Goal: Information Seeking & Learning: Learn about a topic

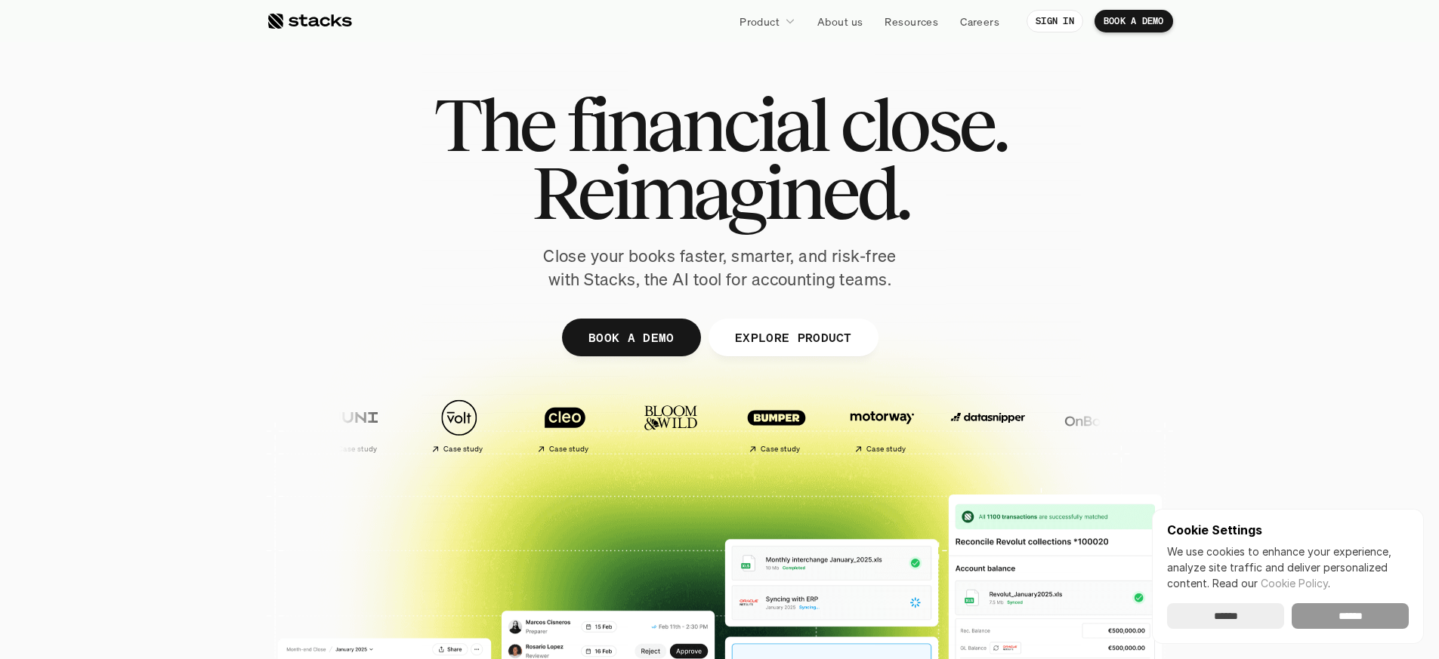
click at [1340, 612] on input "******" at bounding box center [1349, 616] width 117 height 26
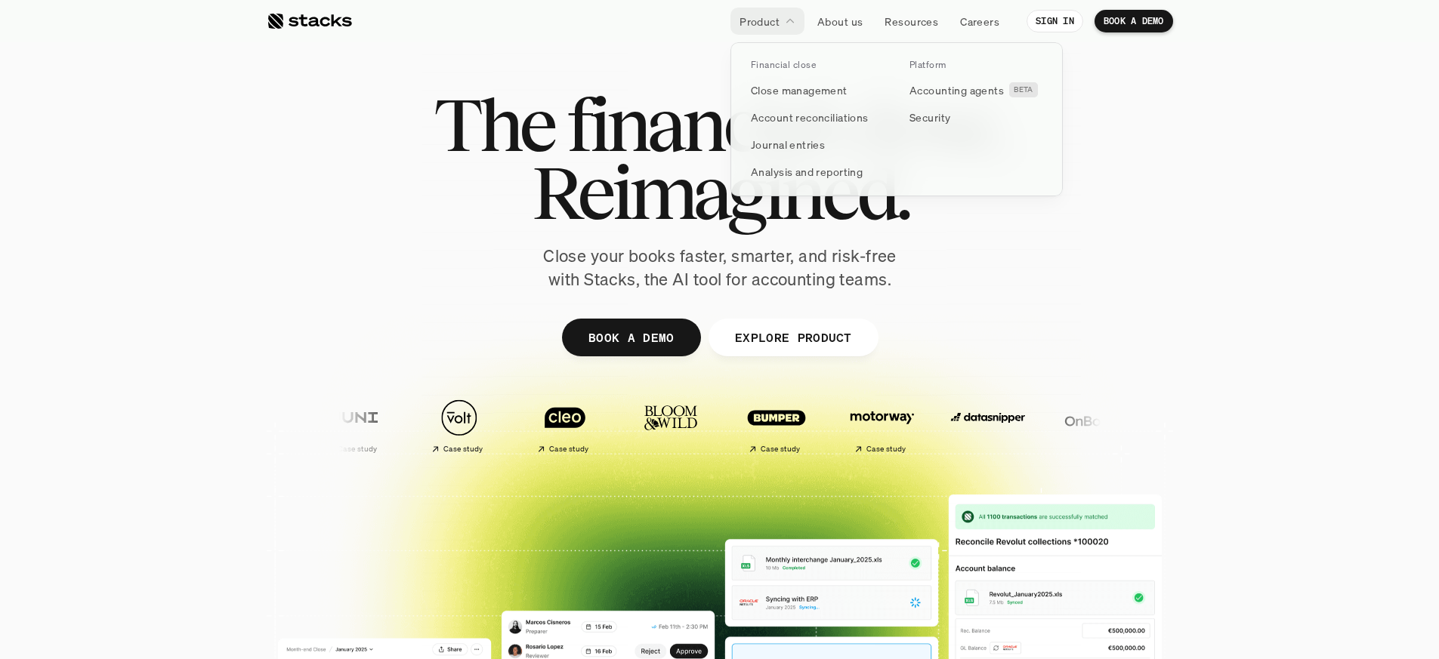
click at [780, 23] on link "Product" at bounding box center [767, 21] width 74 height 27
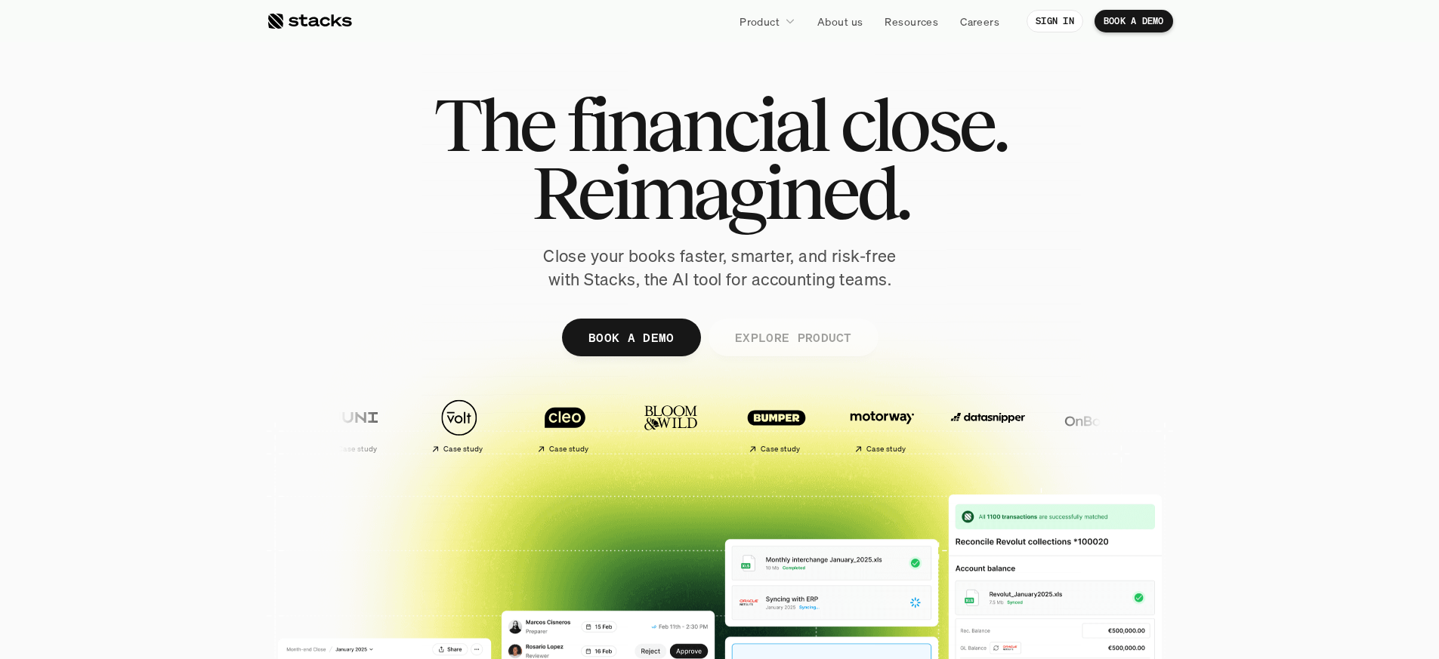
click at [763, 332] on p "EXPLORE PRODUCT" at bounding box center [792, 337] width 117 height 22
click at [780, 335] on p "EXPLORE PRODUCT" at bounding box center [792, 337] width 117 height 22
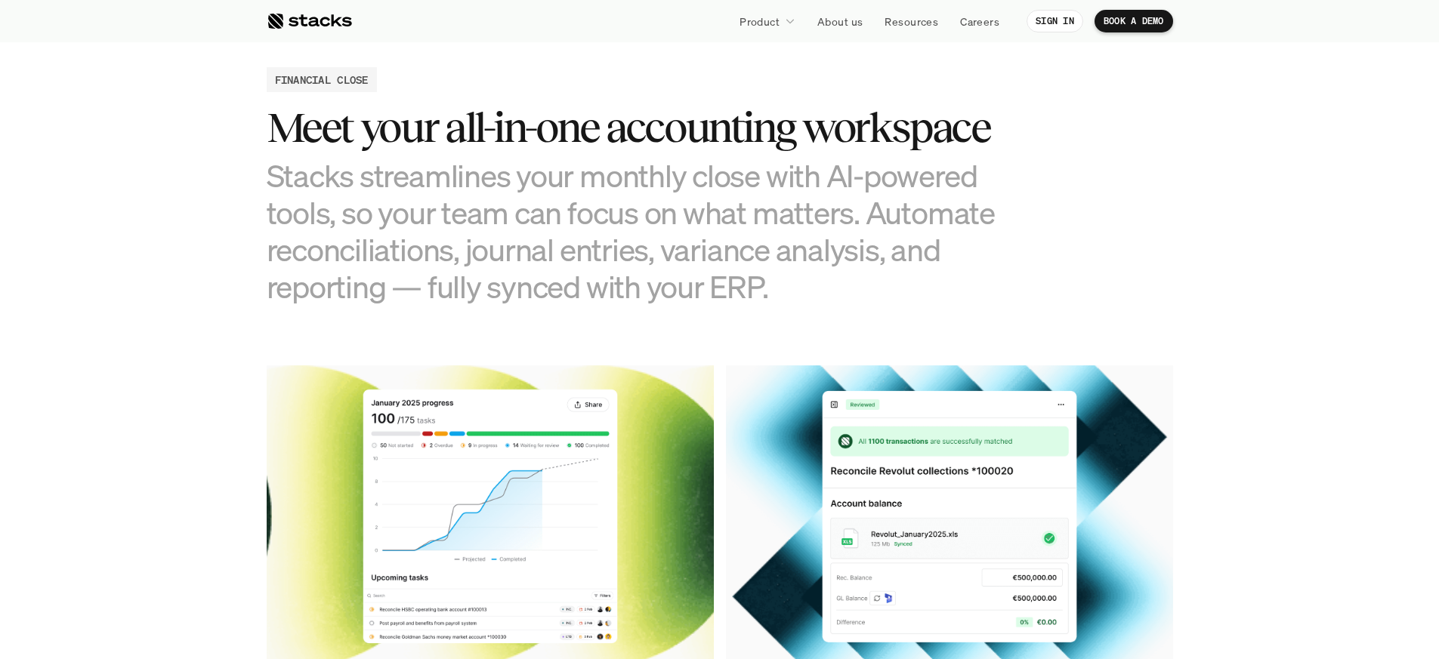
scroll to position [1454, 0]
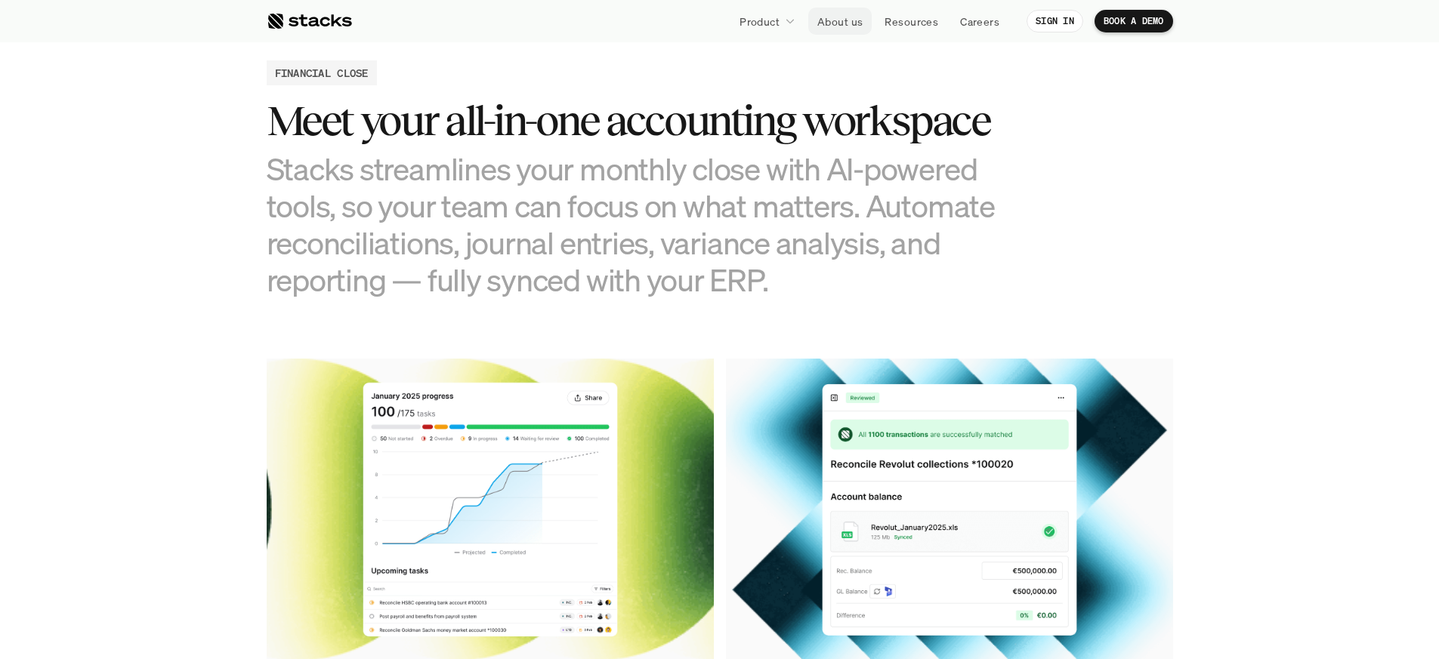
click at [857, 22] on p "About us" at bounding box center [839, 22] width 45 height 16
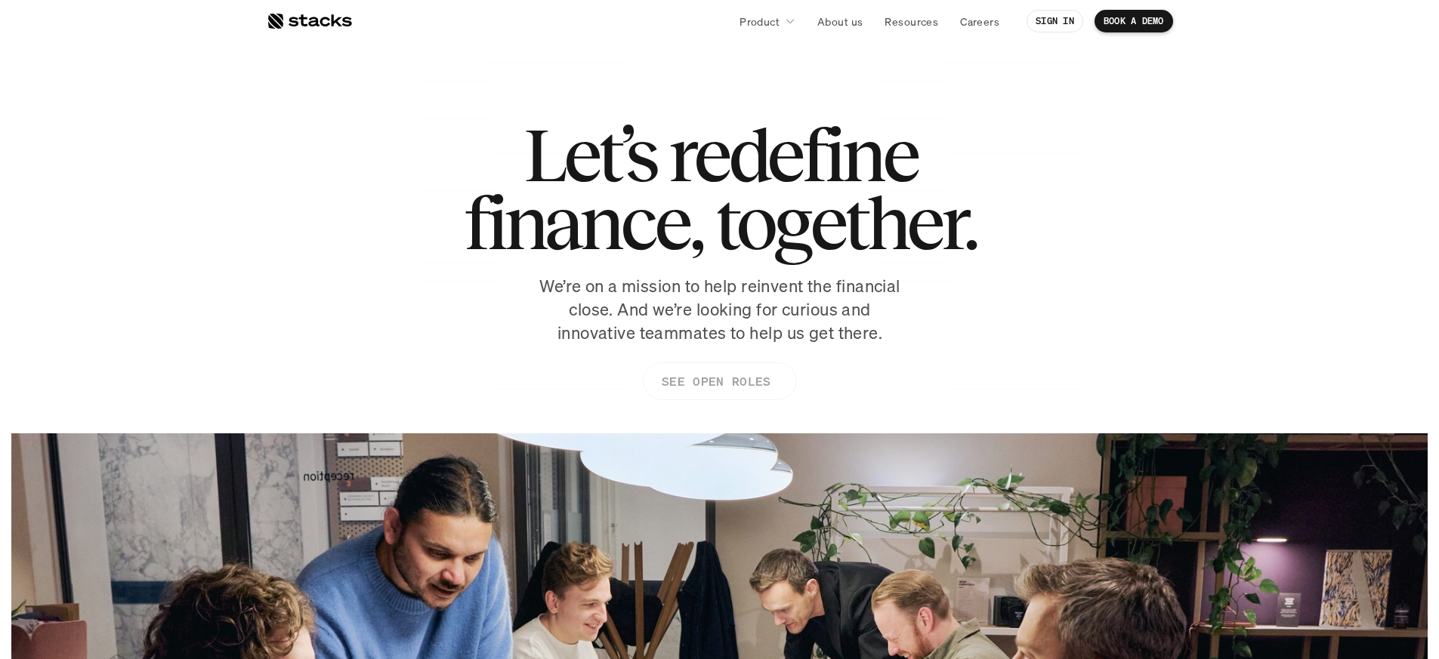
click at [715, 384] on p "SEE OPEN ROLES" at bounding box center [715, 382] width 109 height 22
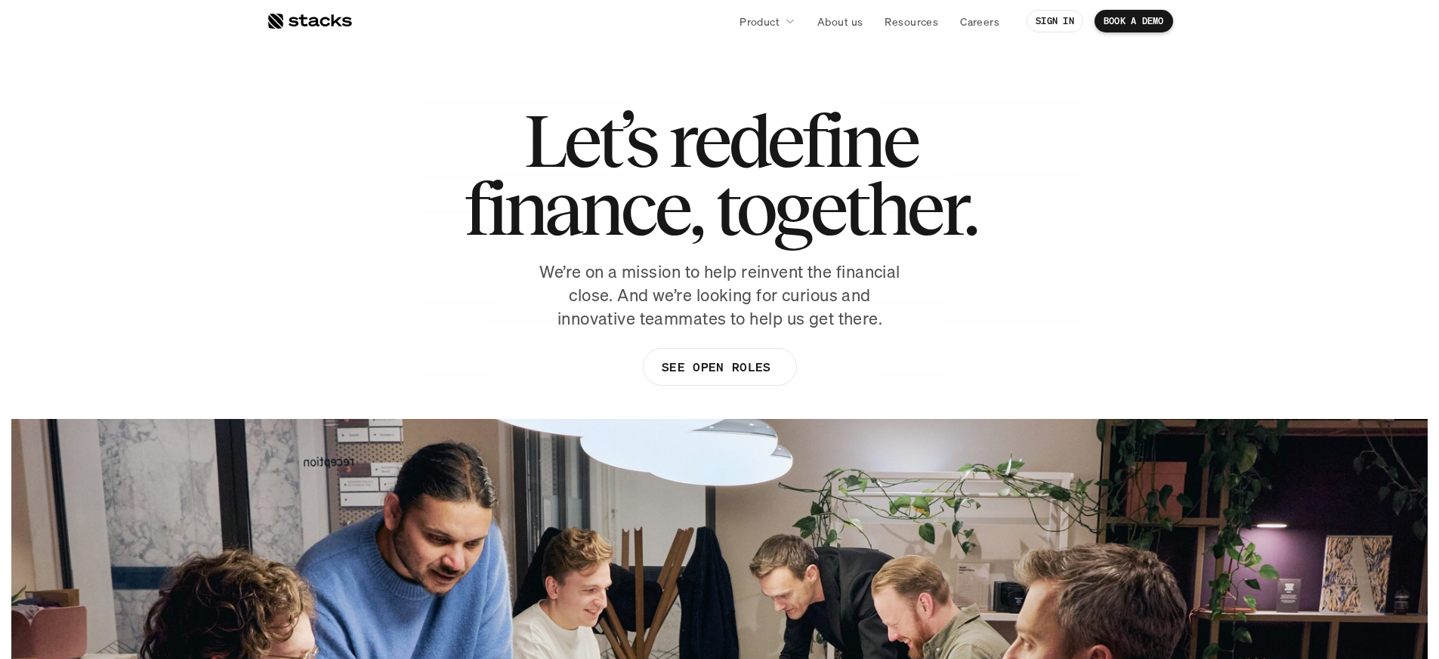
scroll to position [15, 0]
click at [921, 31] on link "Resources" at bounding box center [911, 21] width 72 height 27
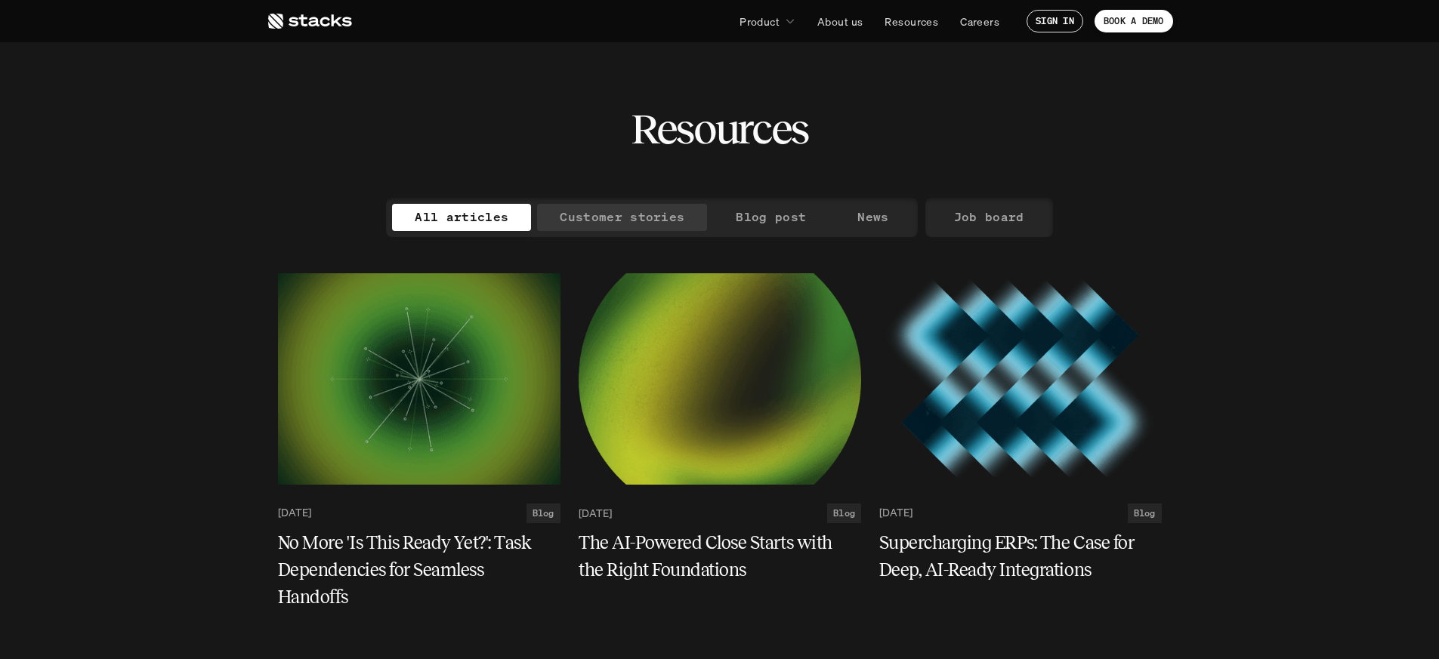
click at [610, 217] on p "Customer stories" at bounding box center [622, 217] width 125 height 22
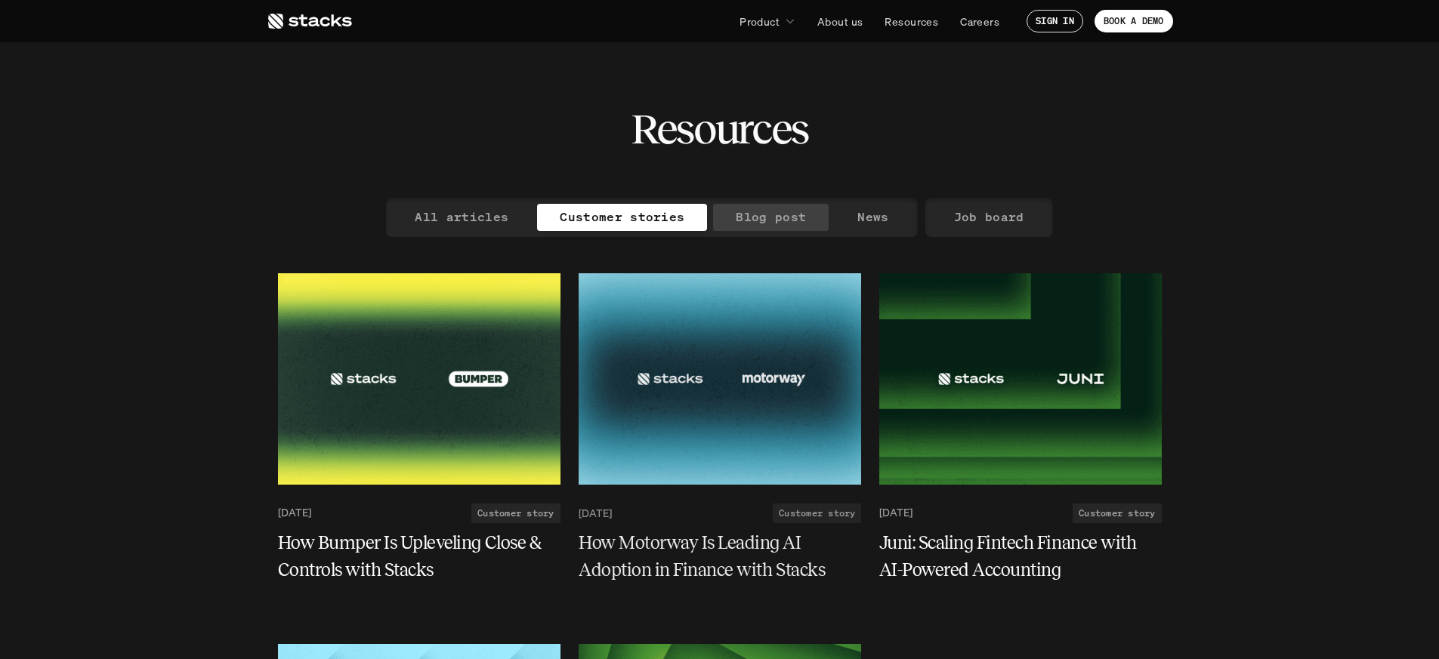
click at [775, 225] on p "Blog post" at bounding box center [771, 217] width 70 height 22
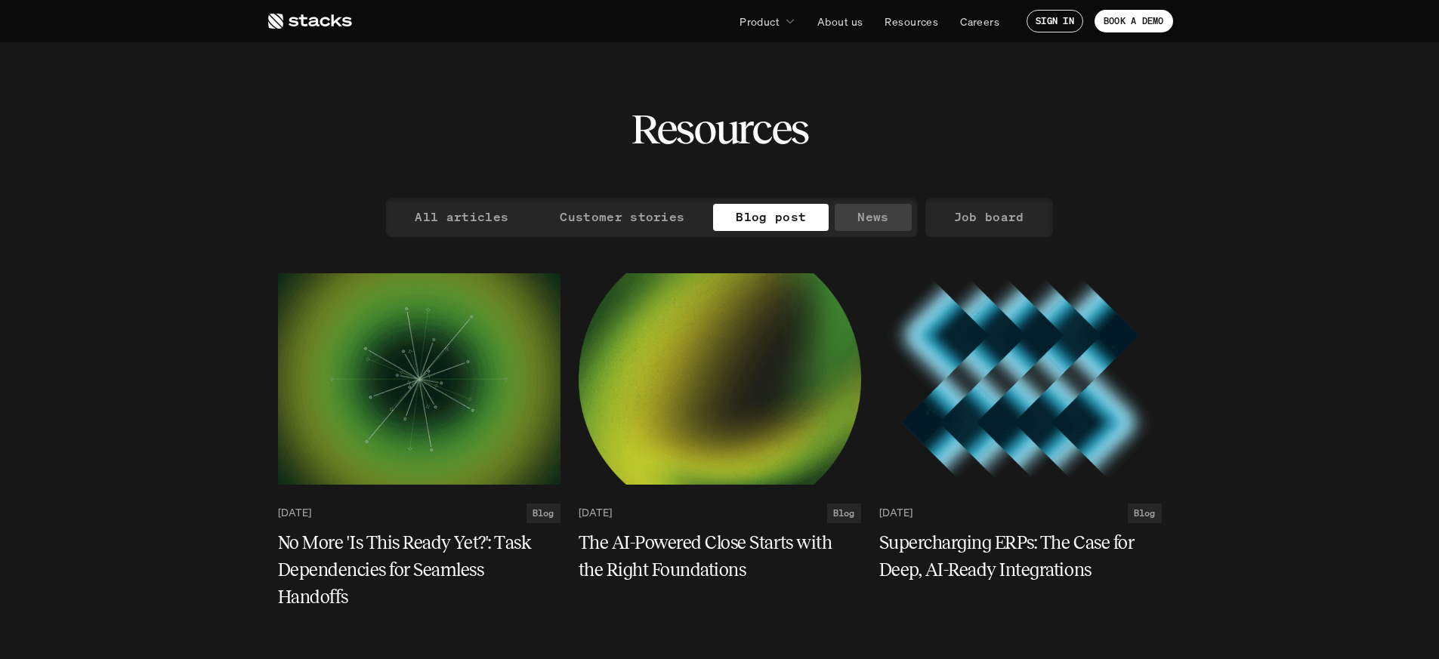
click at [860, 217] on p "News" at bounding box center [872, 217] width 31 height 22
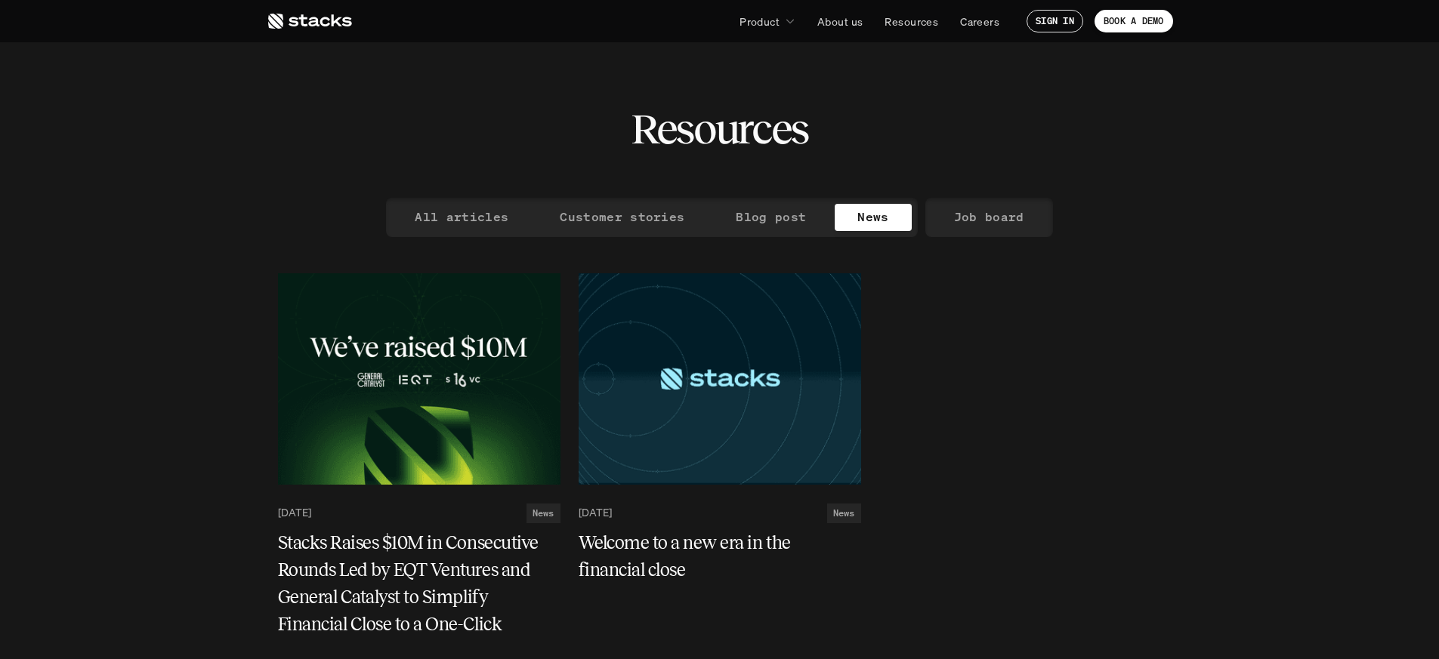
click at [339, 23] on icon at bounding box center [309, 21] width 85 height 18
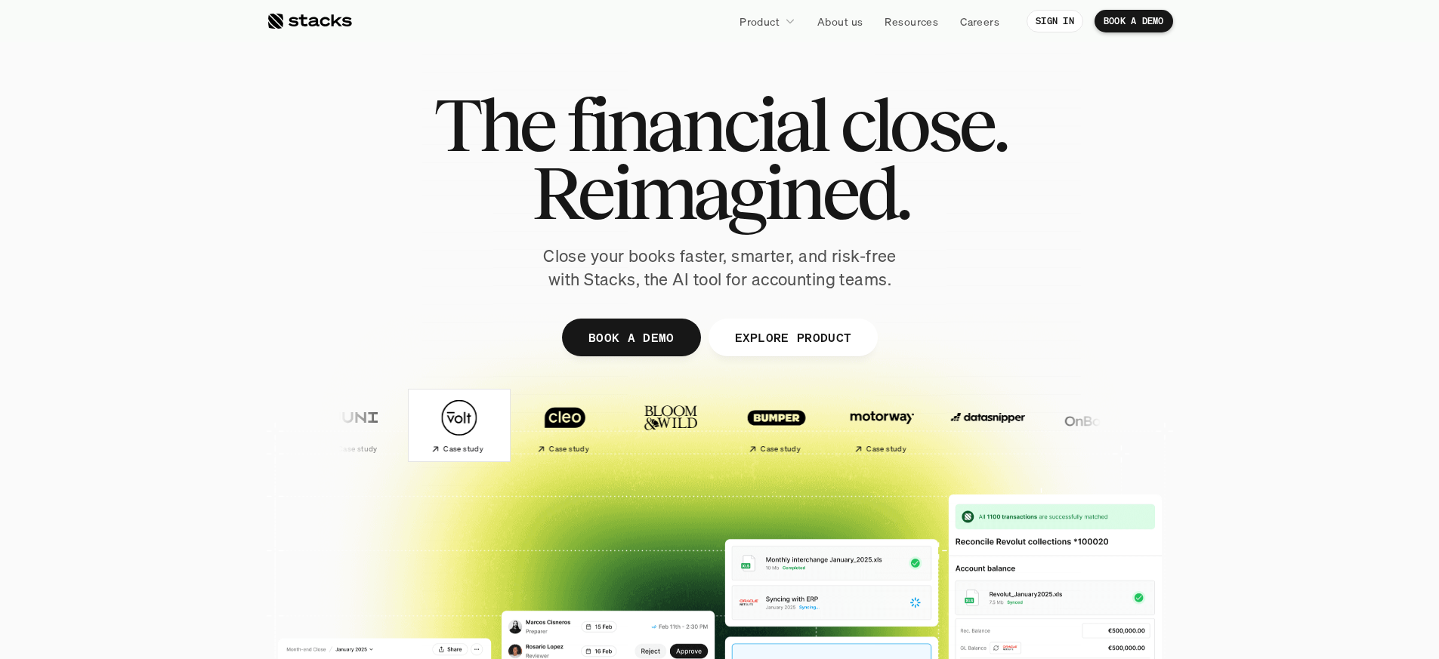
click at [413, 432] on img at bounding box center [457, 418] width 89 height 63
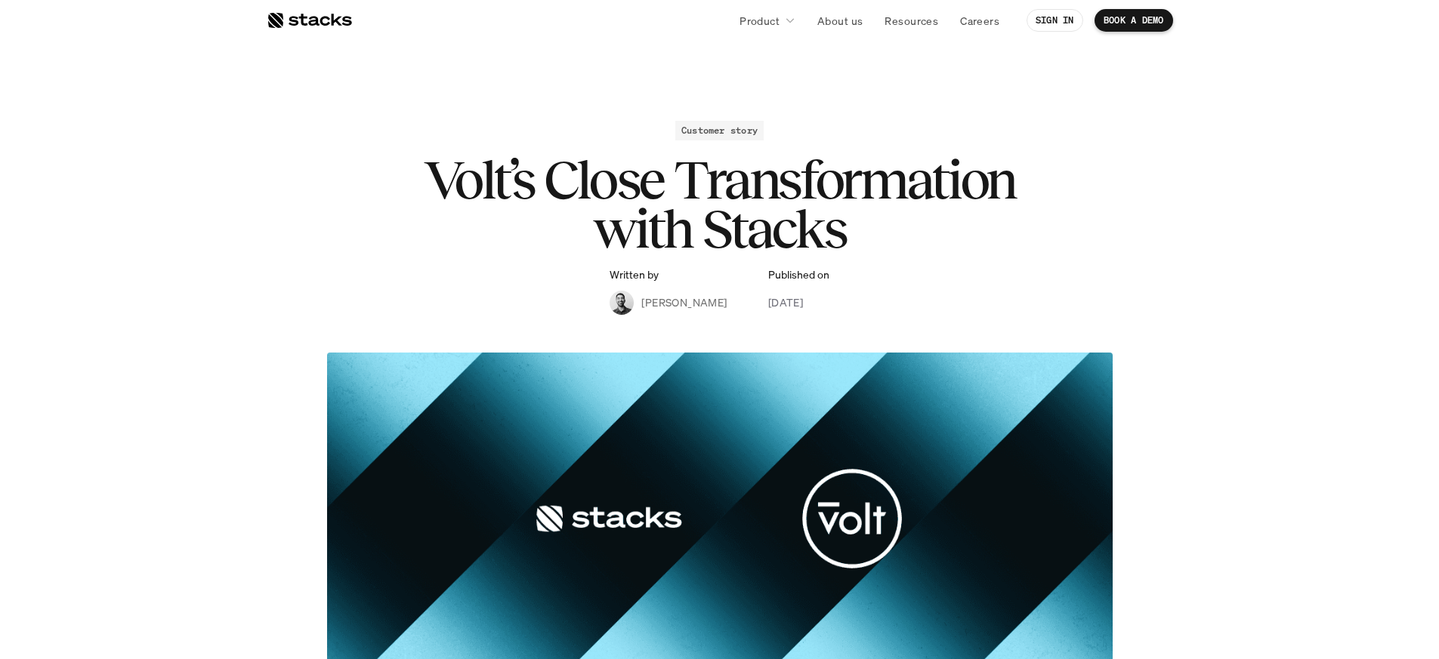
click at [996, 20] on link "Careers" at bounding box center [979, 20] width 57 height 27
click at [911, 24] on p "Resources" at bounding box center [911, 21] width 54 height 16
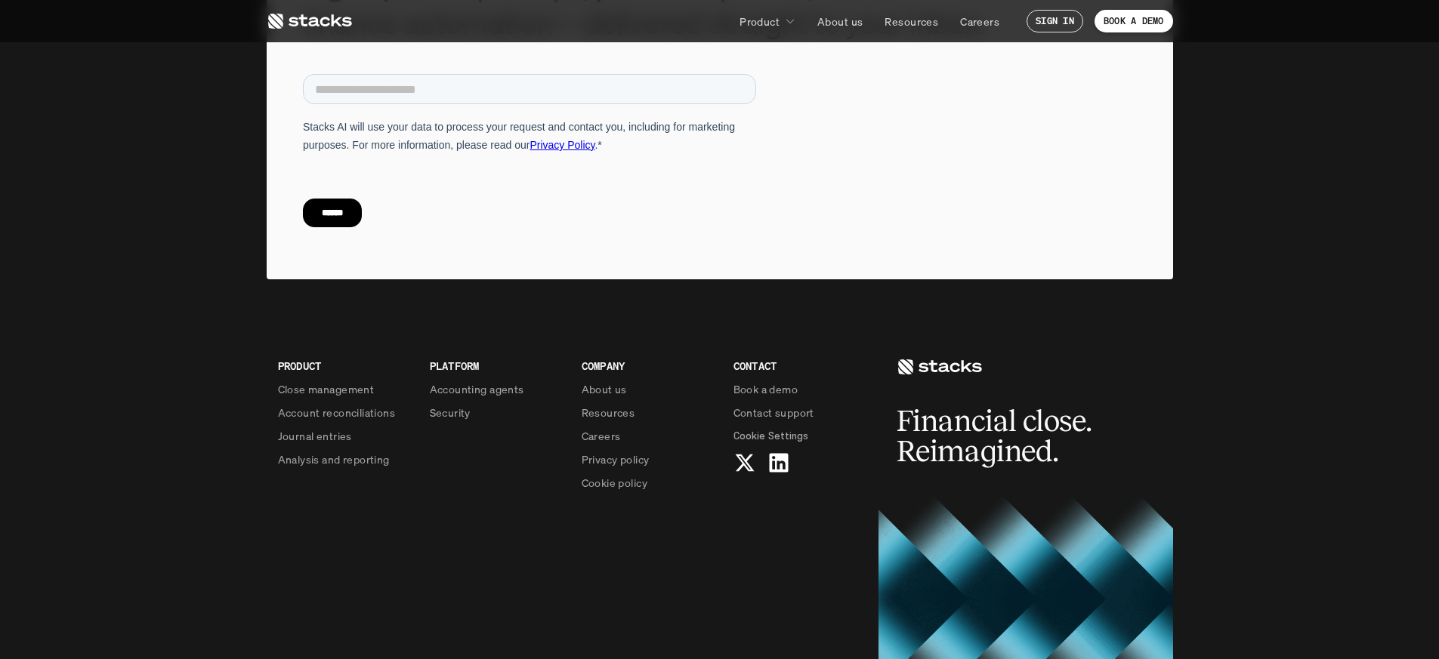
scroll to position [5509, 0]
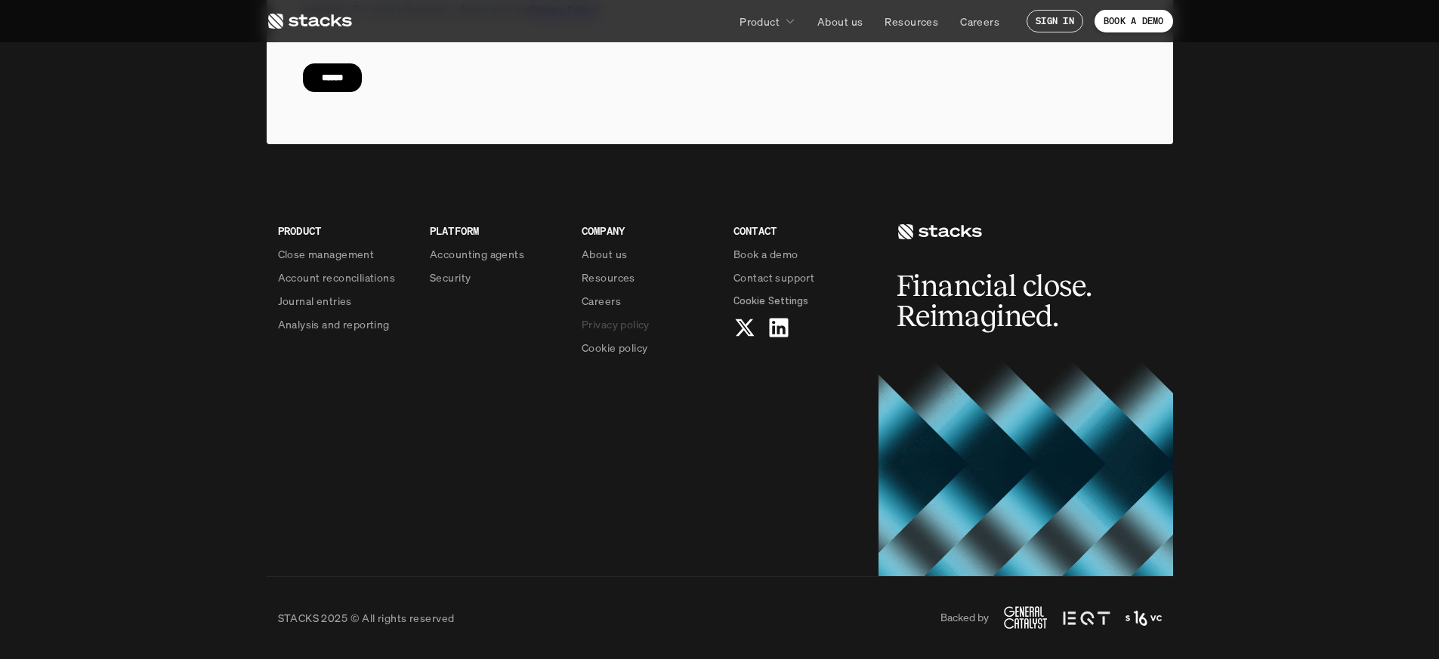
click at [612, 328] on p "Privacy policy" at bounding box center [615, 324] width 68 height 16
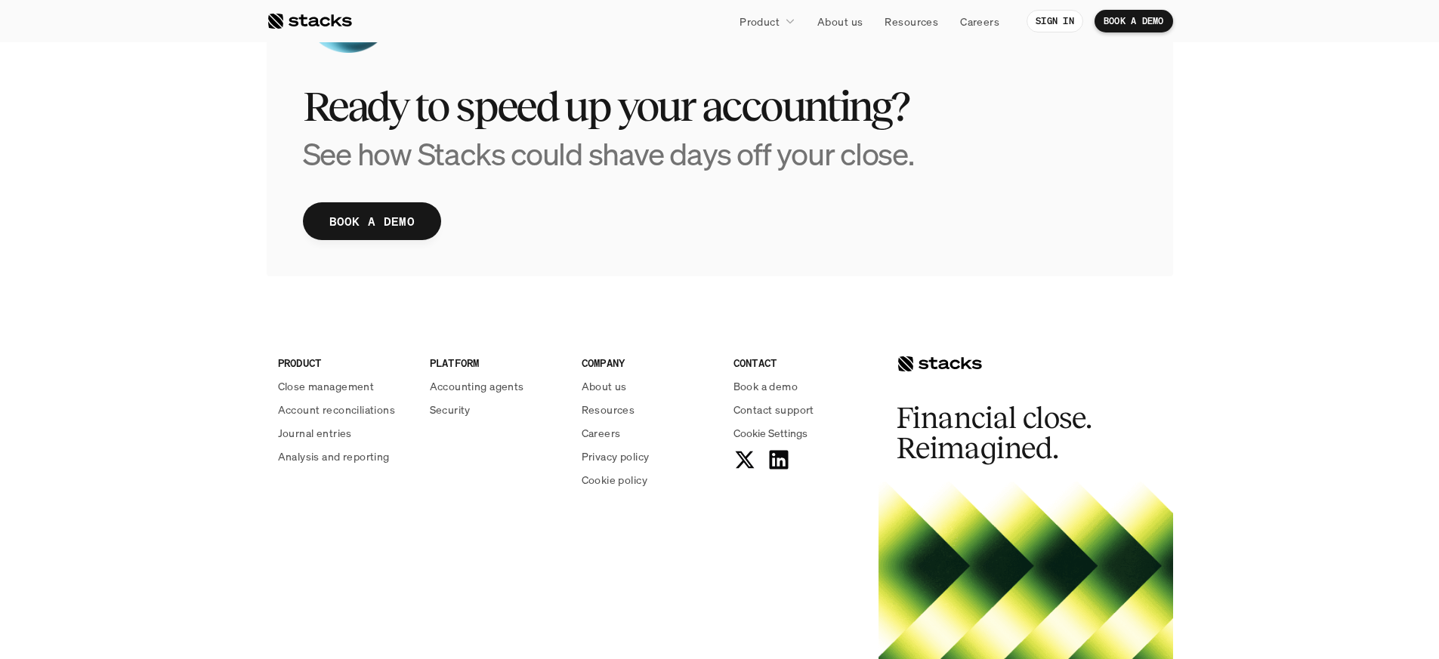
scroll to position [3363, 0]
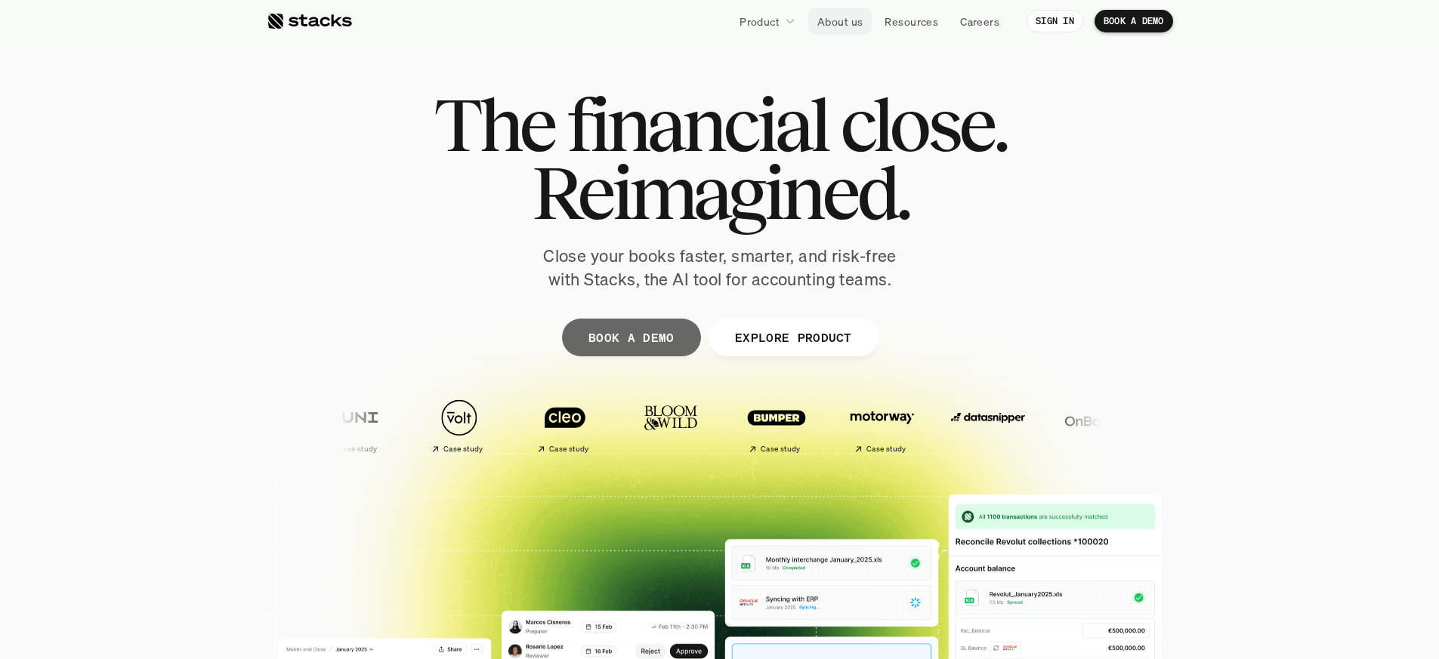
click at [829, 23] on p "About us" at bounding box center [839, 22] width 45 height 16
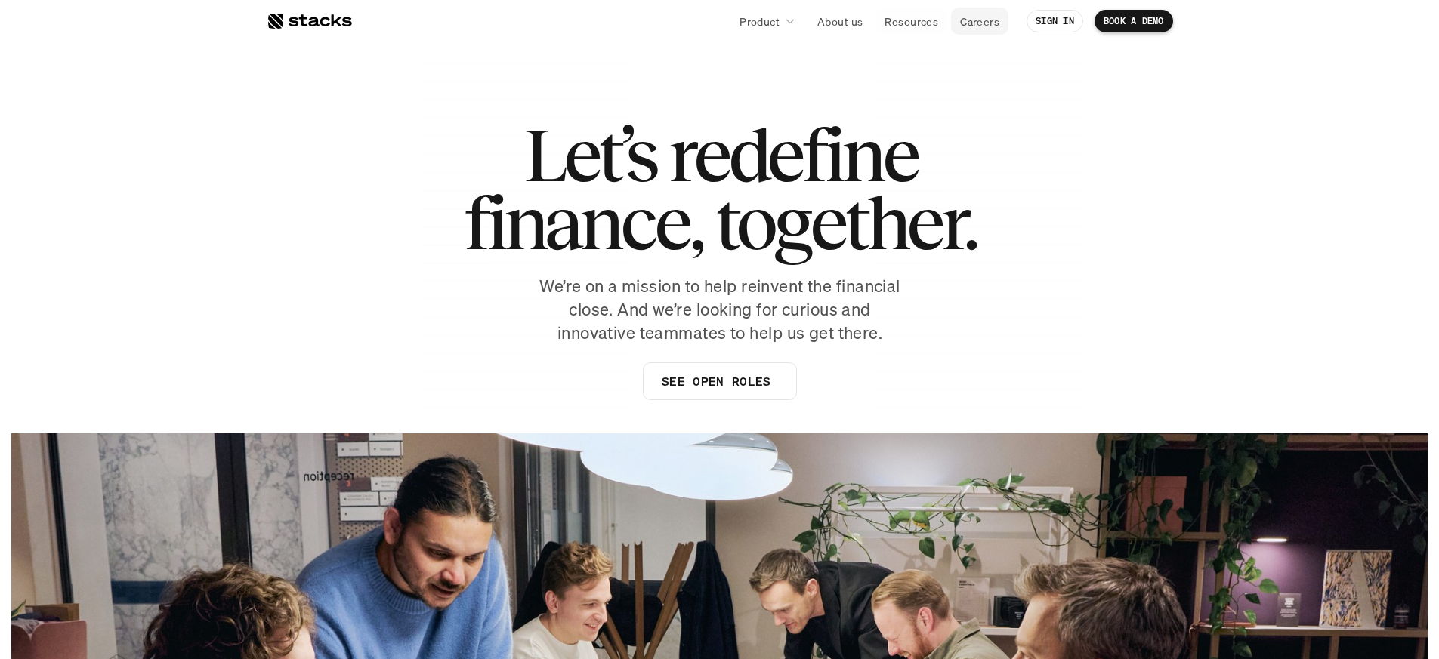
click at [968, 18] on p "Careers" at bounding box center [979, 22] width 39 height 16
click at [341, 22] on div at bounding box center [309, 21] width 85 height 18
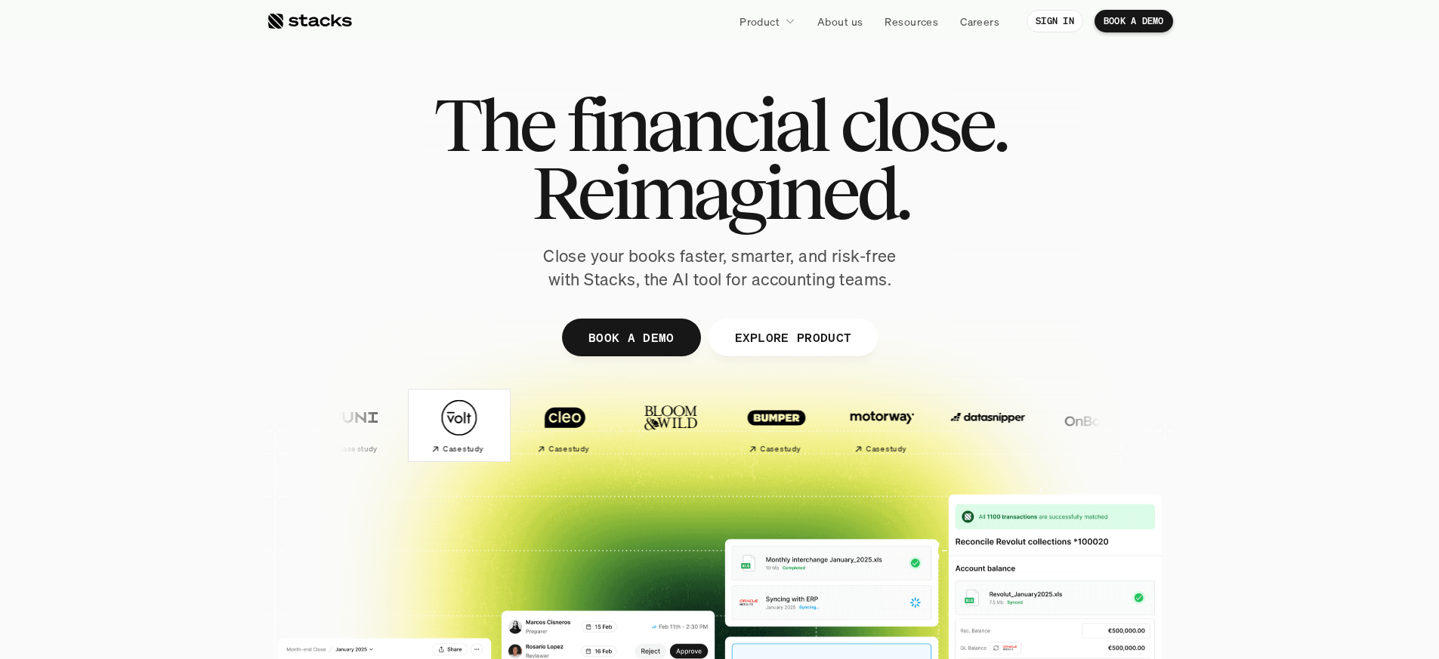
click at [436, 425] on img at bounding box center [458, 418] width 89 height 63
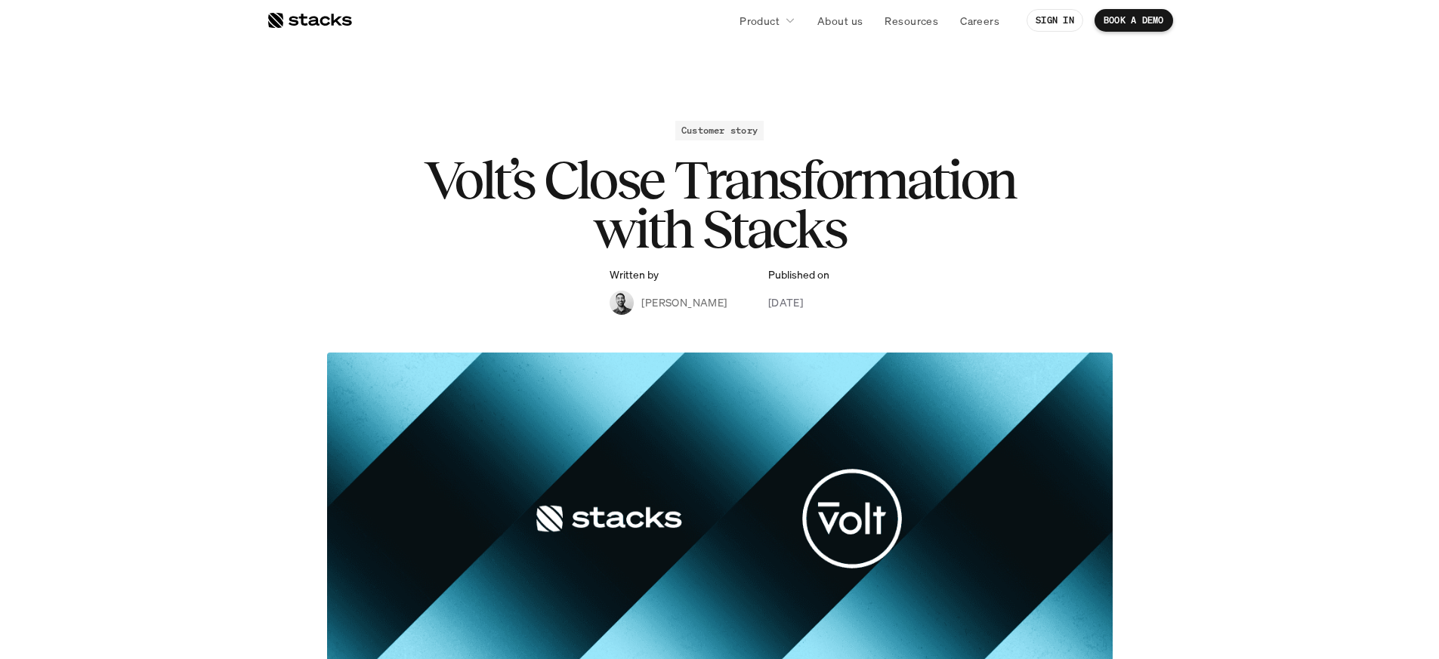
click at [714, 126] on h2 "Customer story" at bounding box center [719, 130] width 76 height 11
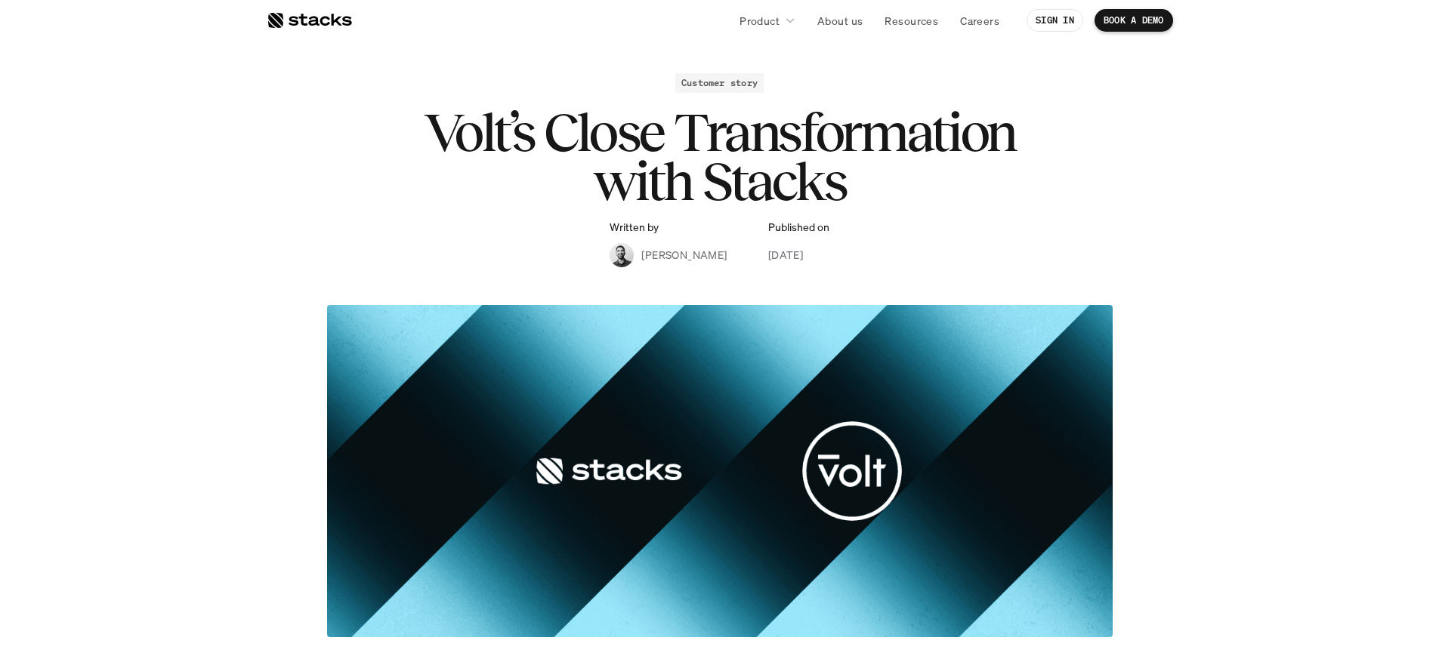
scroll to position [46, 0]
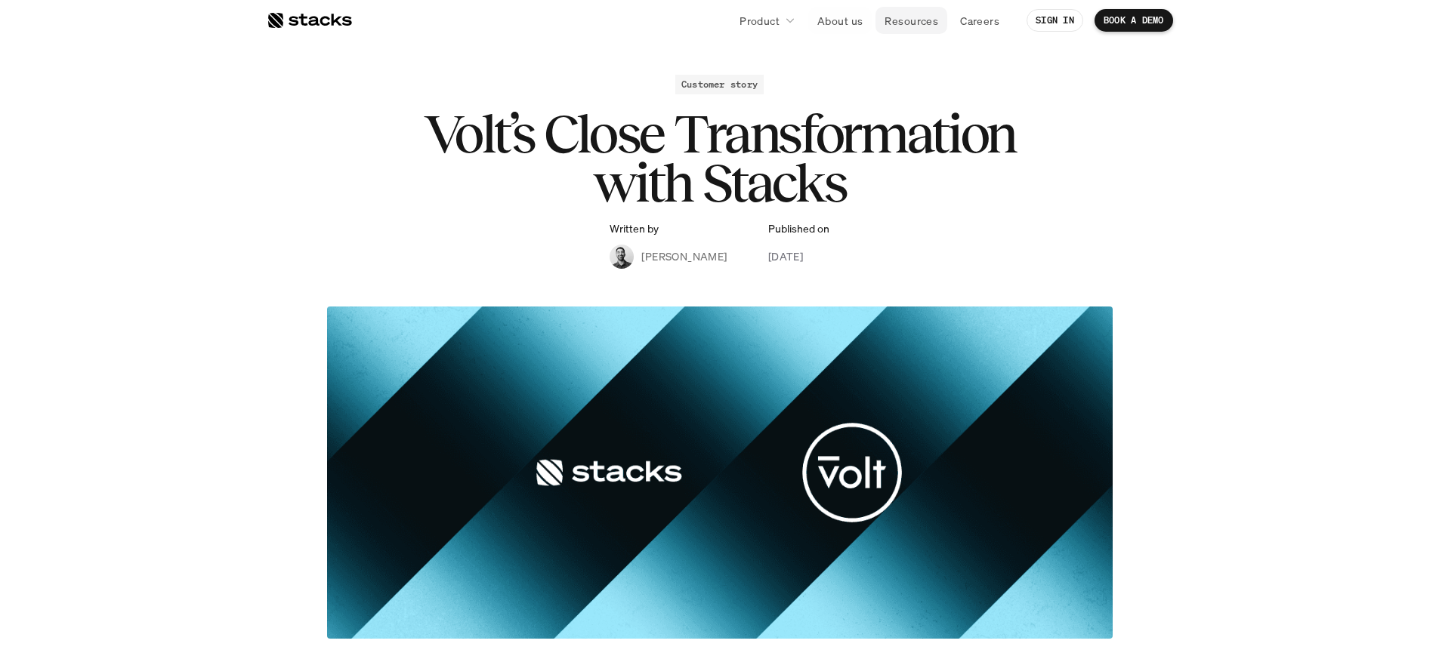
click at [906, 22] on p "Resources" at bounding box center [911, 21] width 54 height 16
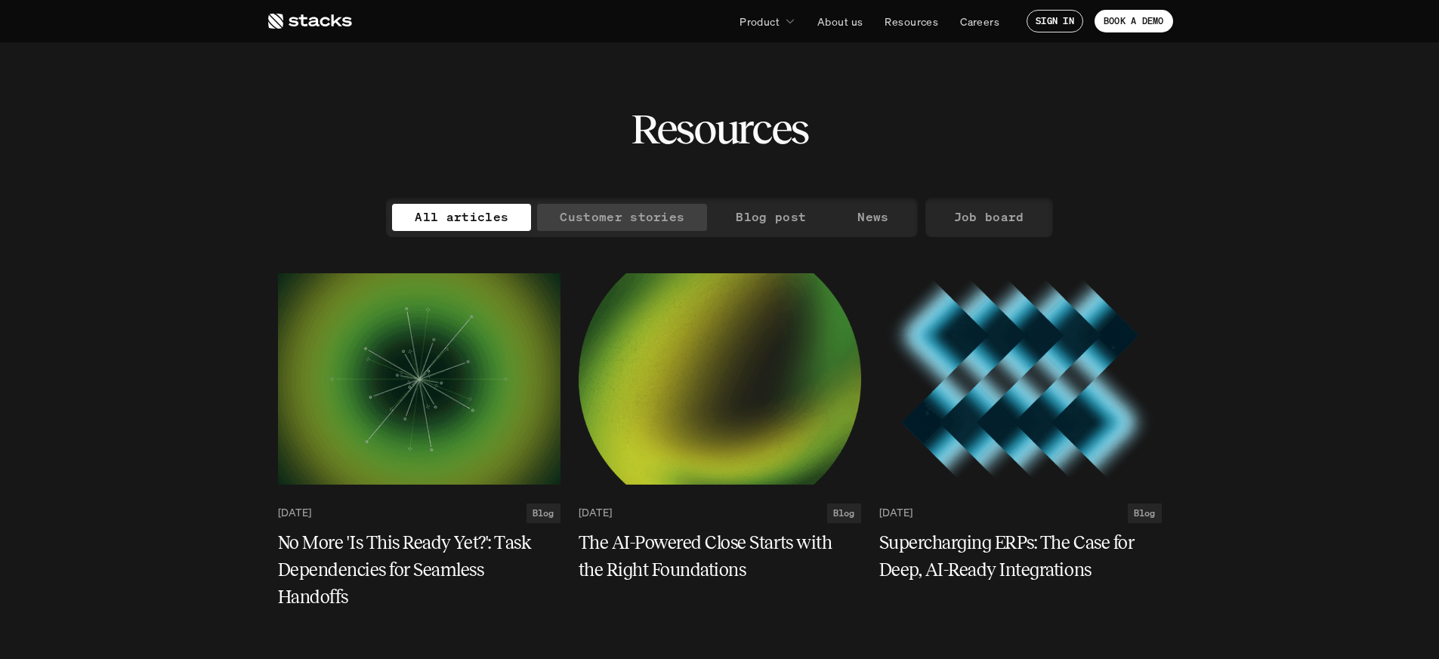
click at [624, 218] on p "Customer stories" at bounding box center [622, 217] width 125 height 22
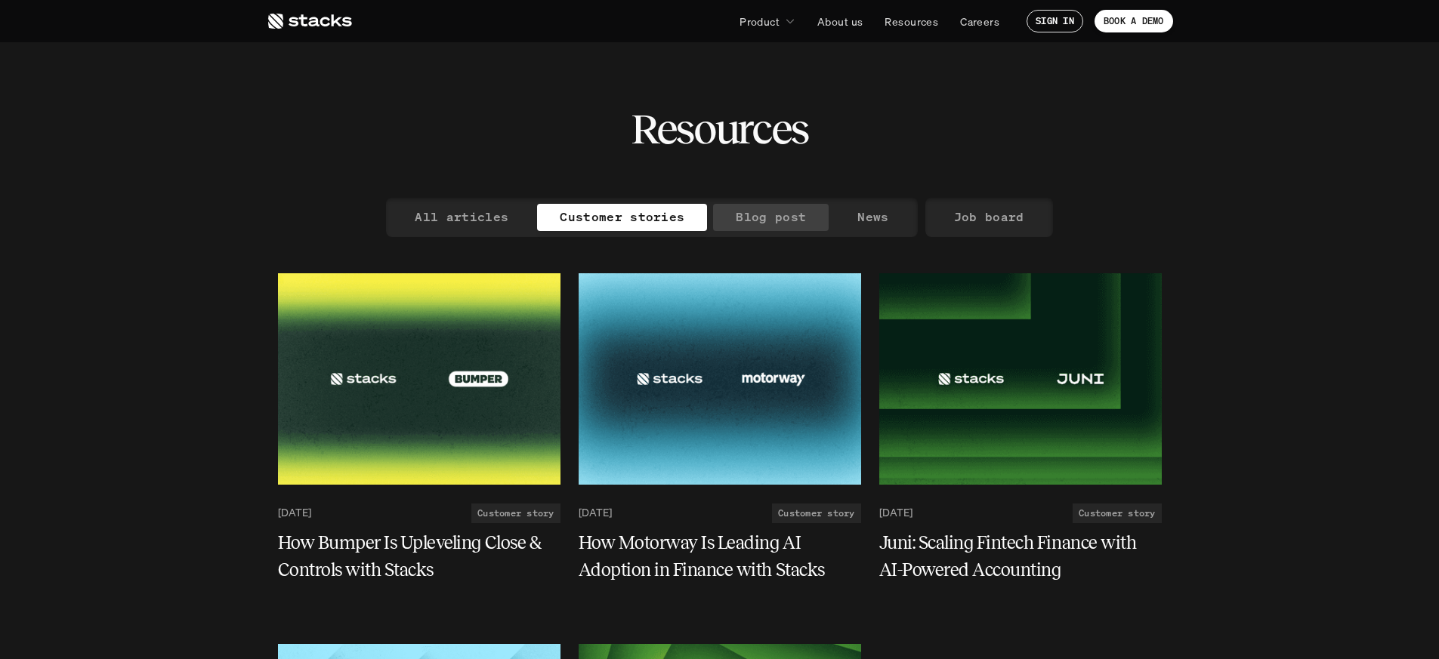
click at [736, 216] on p "Blog post" at bounding box center [771, 217] width 70 height 22
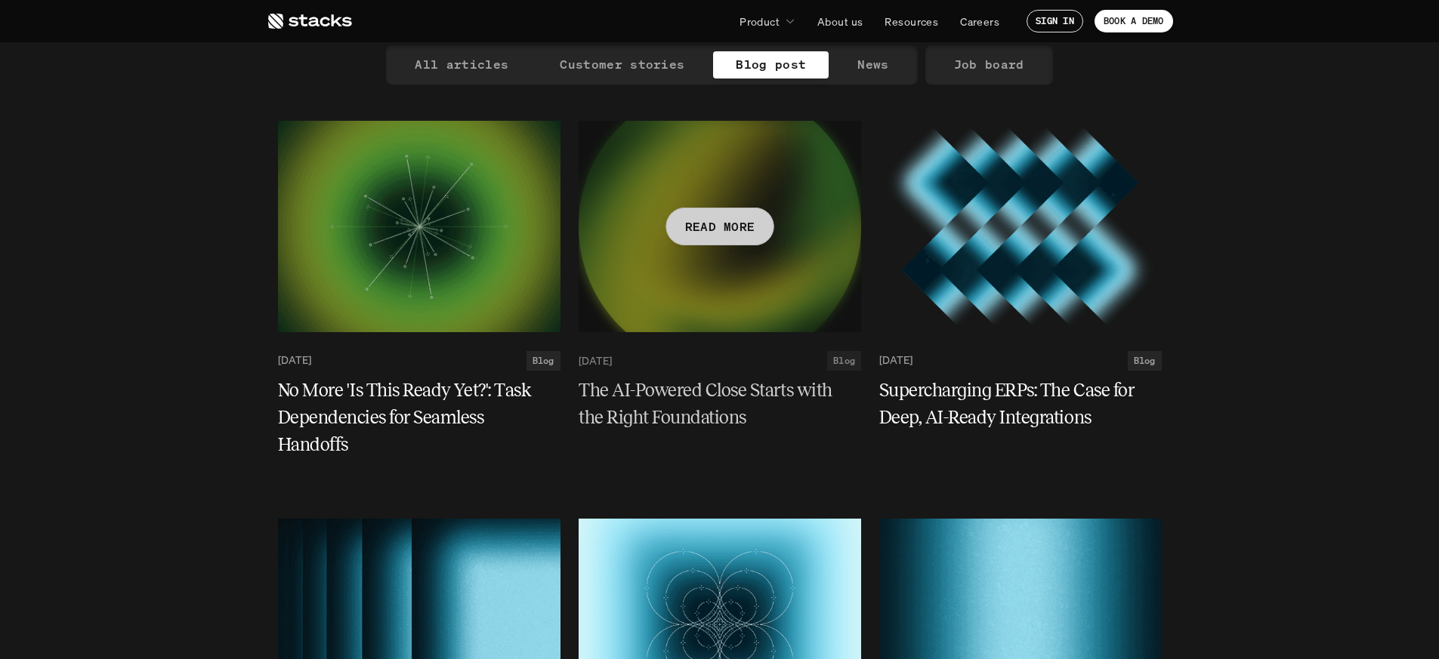
scroll to position [157, 0]
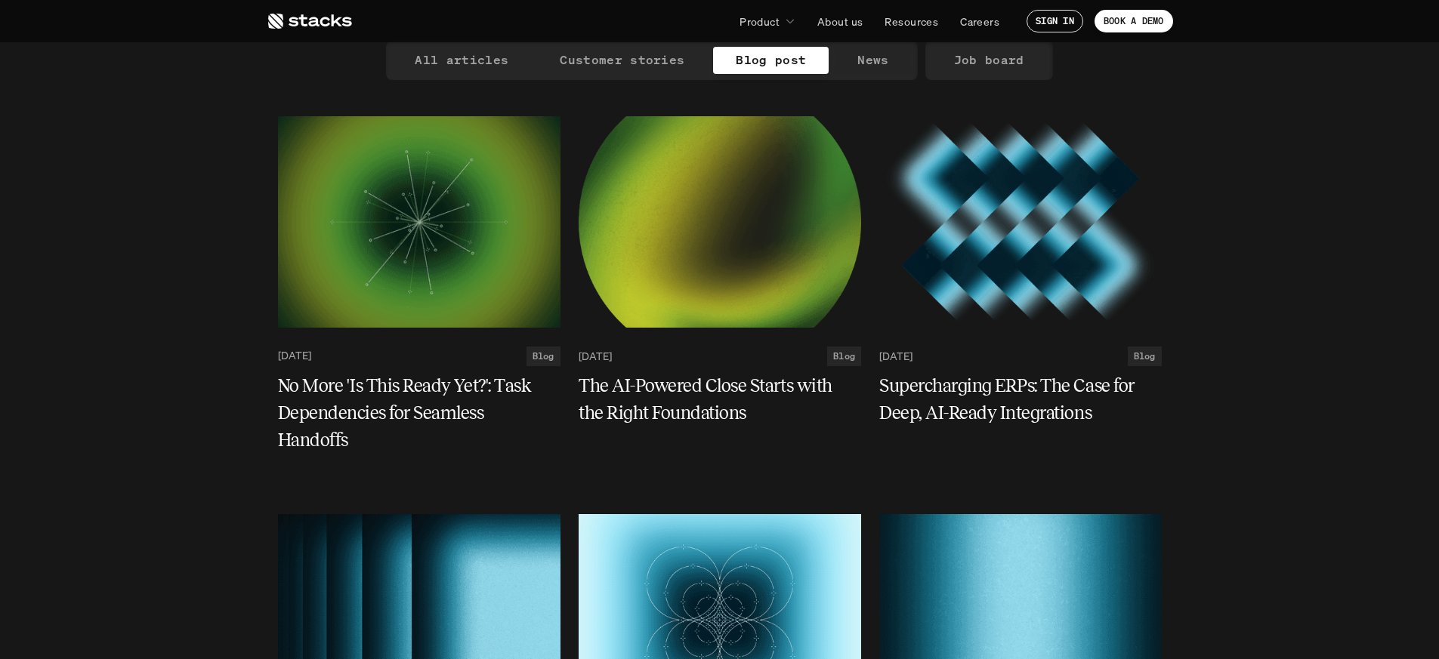
click at [881, 56] on p "News" at bounding box center [872, 60] width 31 height 22
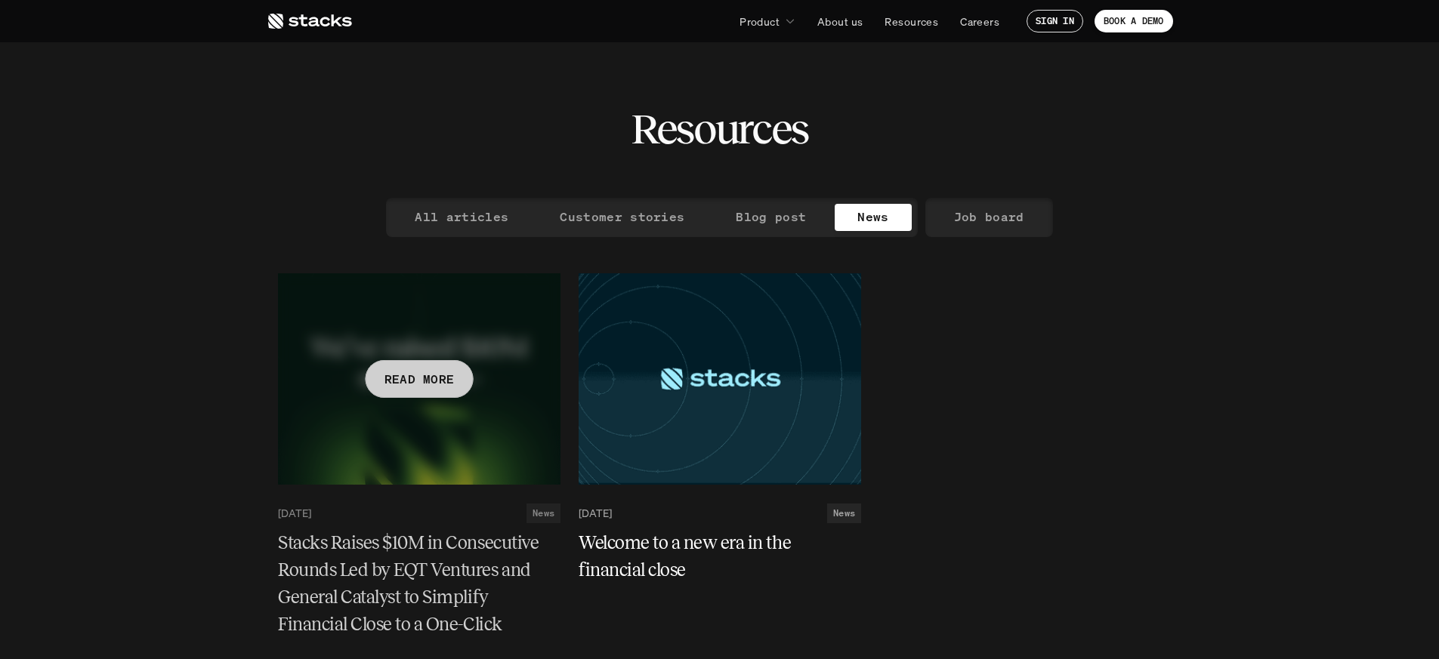
click at [495, 432] on div at bounding box center [419, 378] width 282 height 211
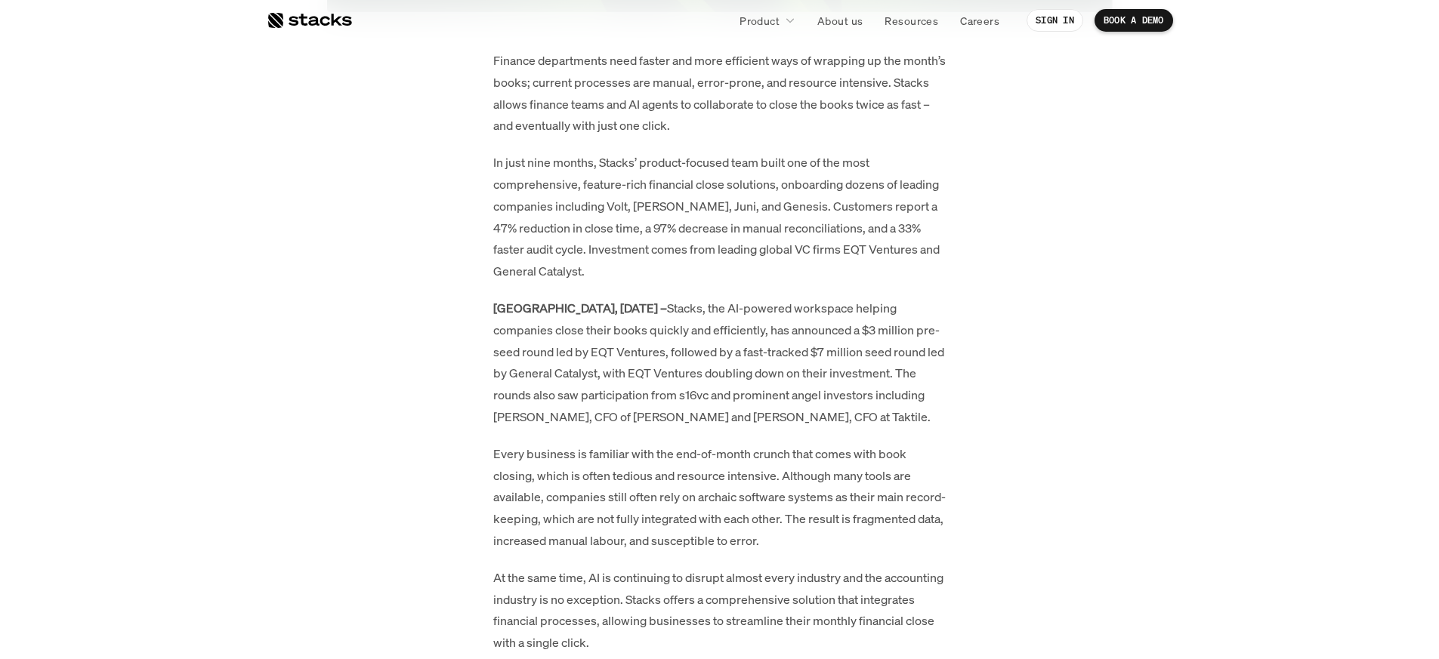
scroll to position [871, 0]
drag, startPoint x: 749, startPoint y: 245, endPoint x: 822, endPoint y: 244, distance: 73.3
click at [822, 244] on p "In just nine months, Stacks’ product-focused team built one of the most compreh…" at bounding box center [719, 214] width 453 height 131
copy p "EQT Ventures"
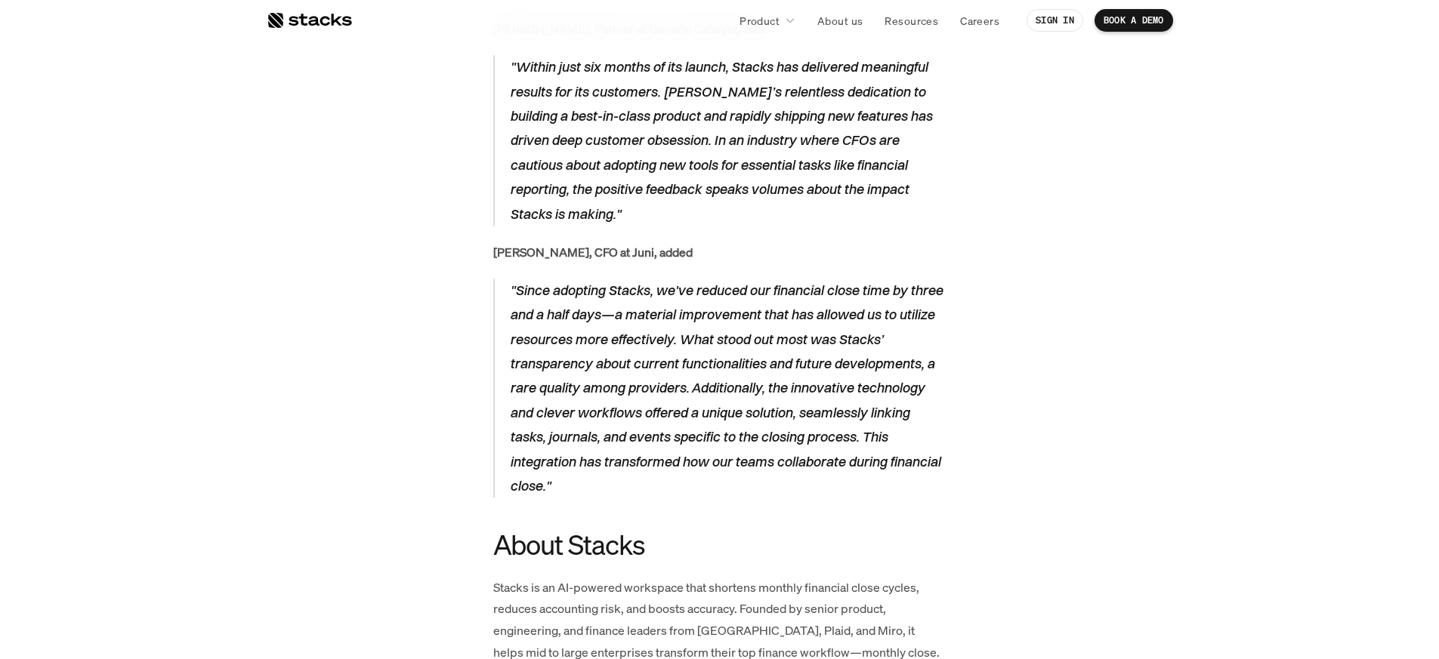
scroll to position [1942, 0]
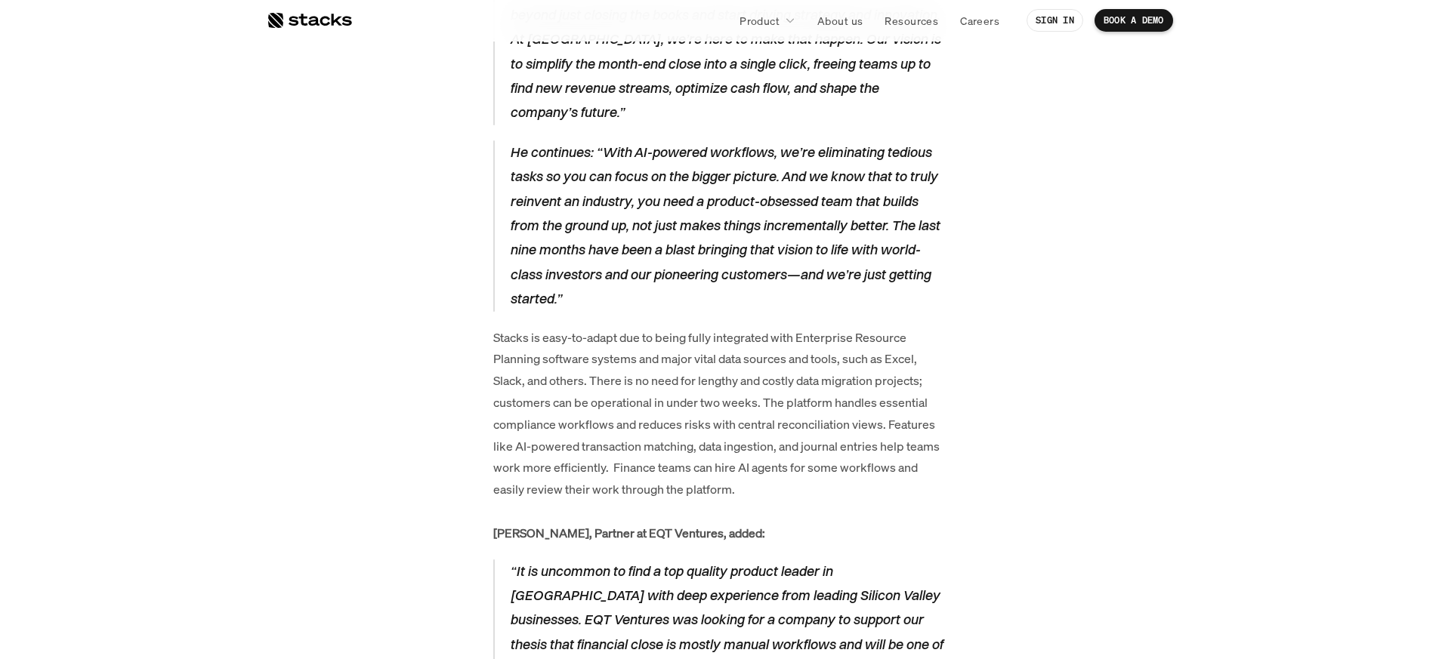
click at [770, 14] on p "Product" at bounding box center [759, 21] width 40 height 16
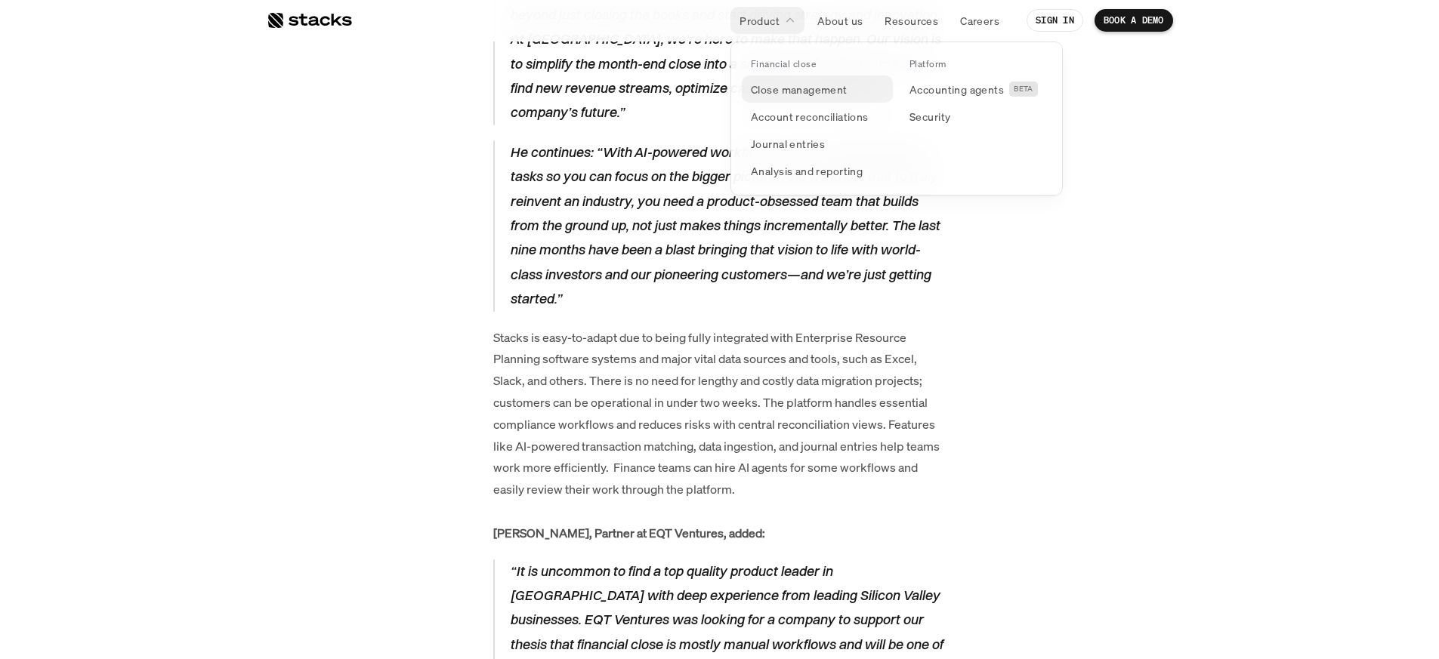
click at [808, 97] on link "Close management" at bounding box center [817, 89] width 151 height 27
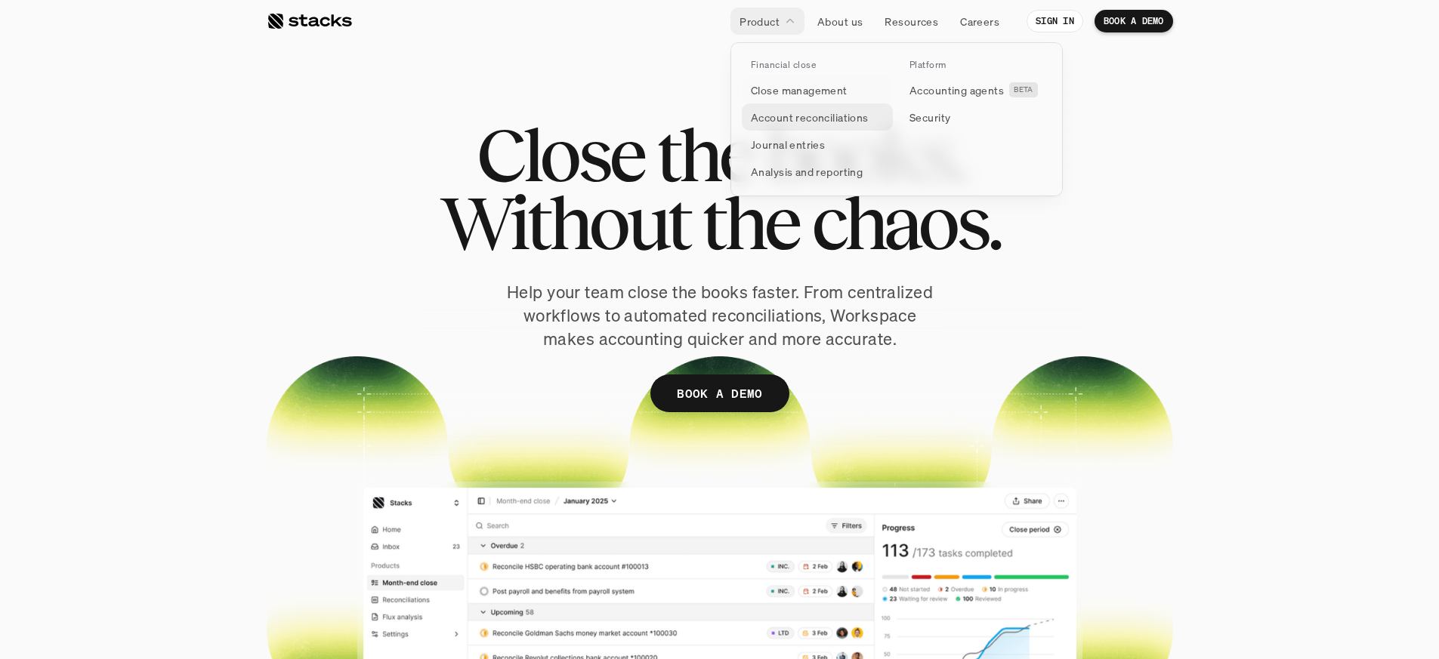
click at [778, 120] on p "Account reconciliations" at bounding box center [810, 117] width 118 height 16
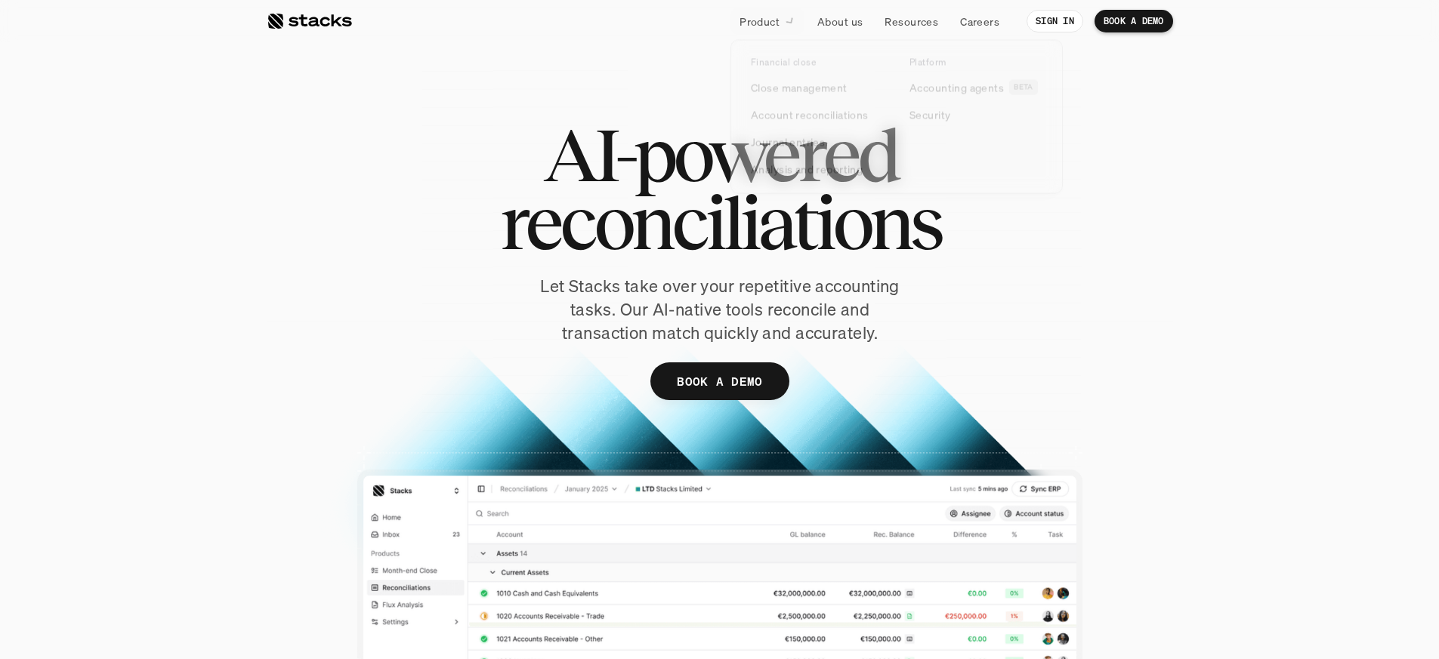
click at [784, 20] on icon at bounding box center [789, 21] width 14 height 14
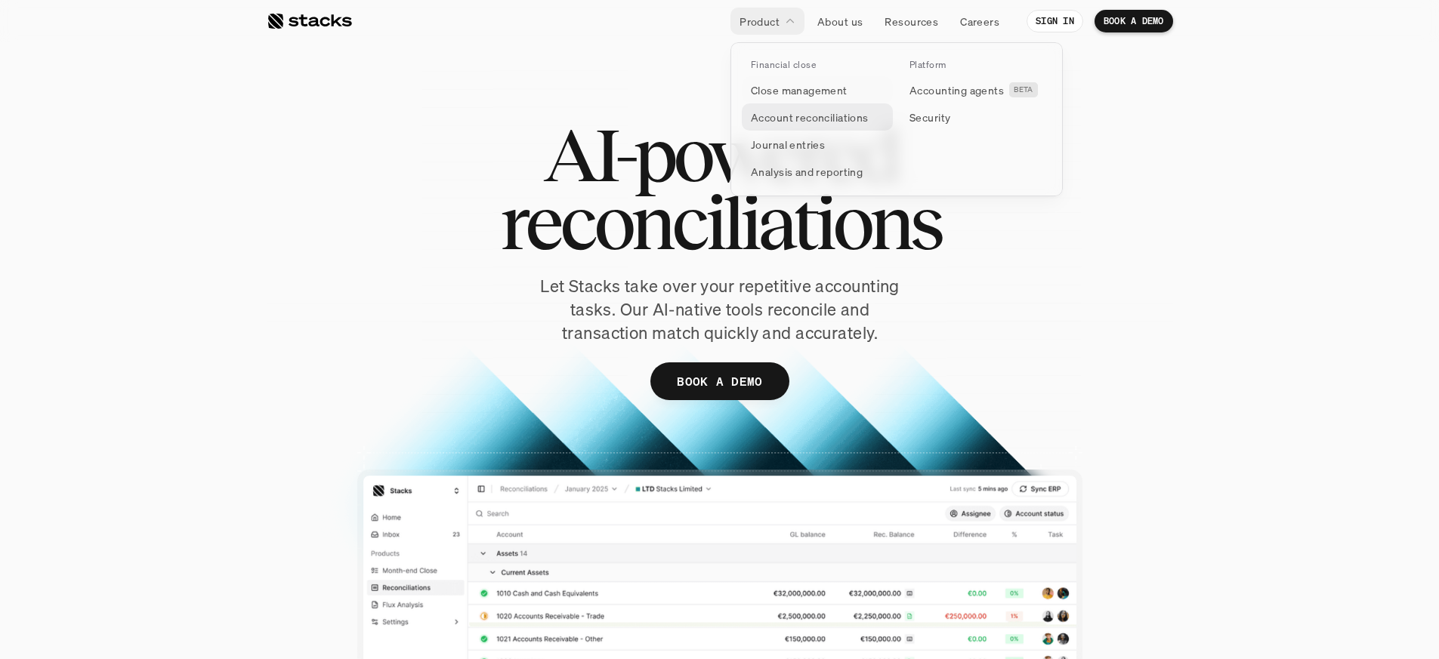
click at [794, 121] on p "Account reconciliations" at bounding box center [810, 117] width 118 height 16
click at [797, 143] on p "Journal entries" at bounding box center [788, 145] width 74 height 16
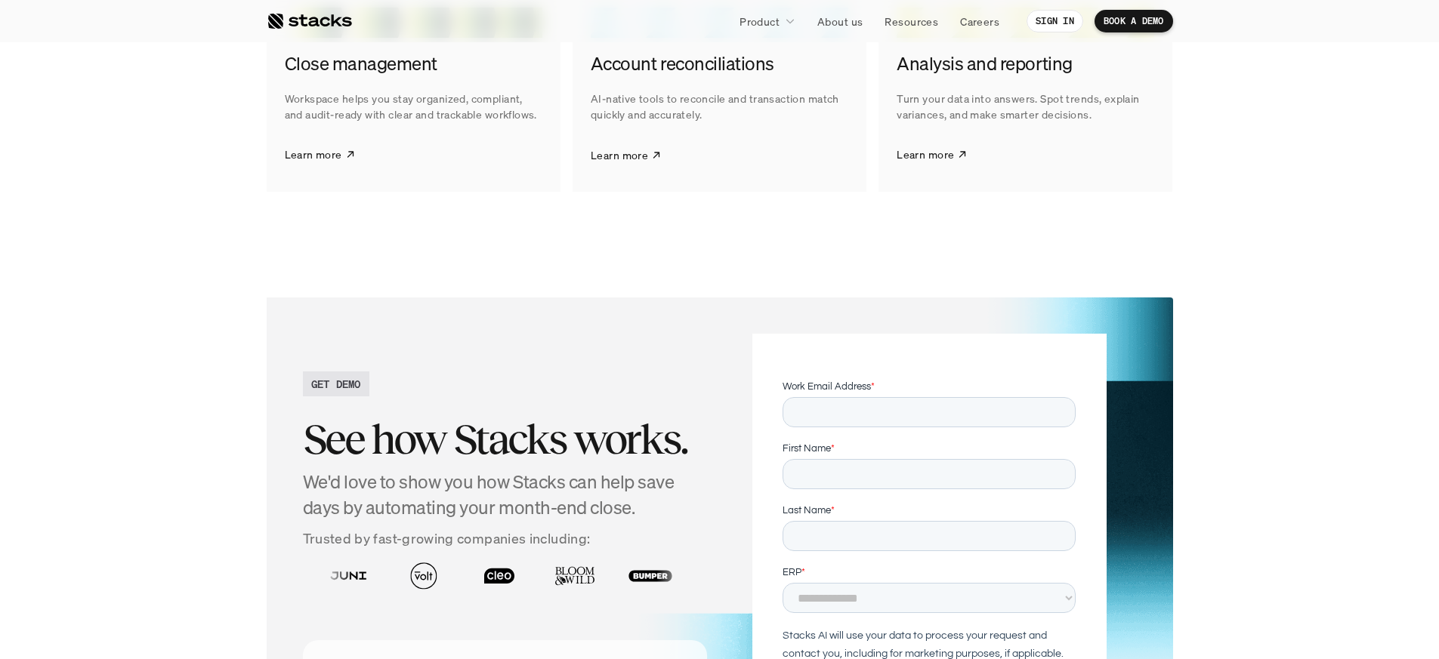
scroll to position [1960, 0]
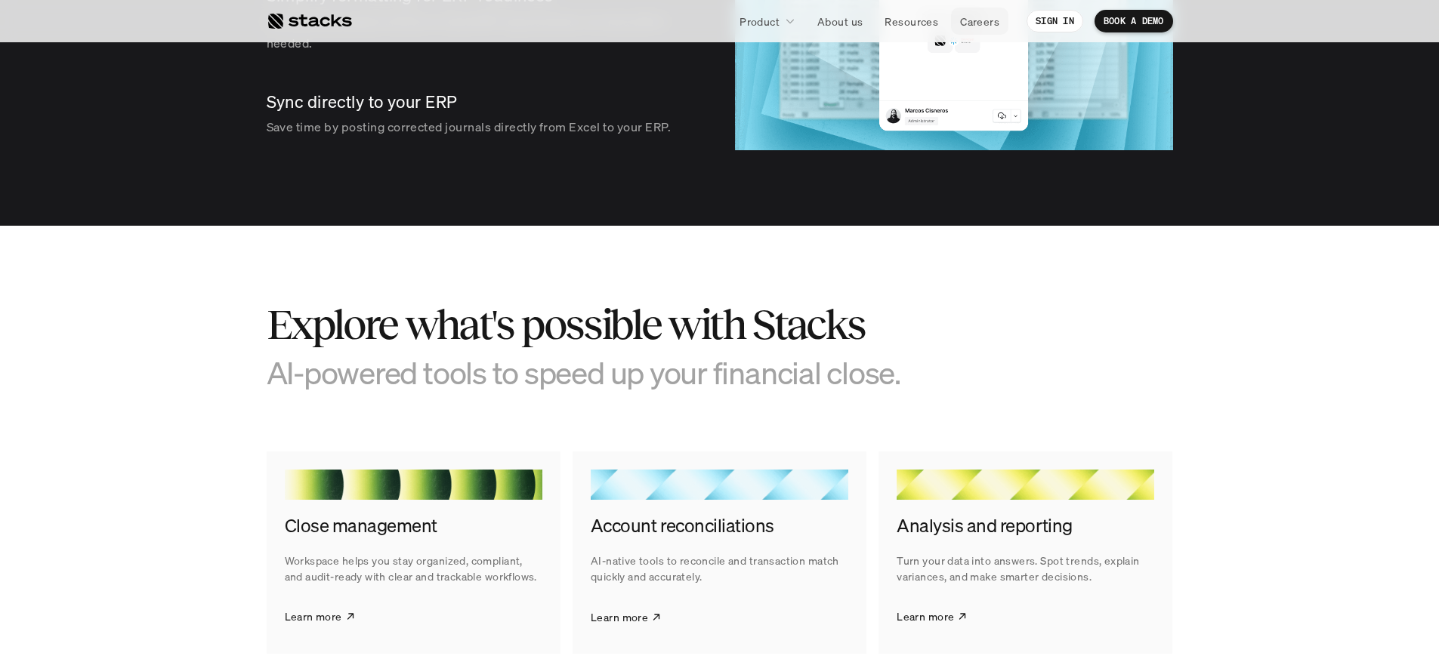
click at [985, 17] on p "Careers" at bounding box center [979, 22] width 39 height 16
